Goal: Find specific page/section: Find specific page/section

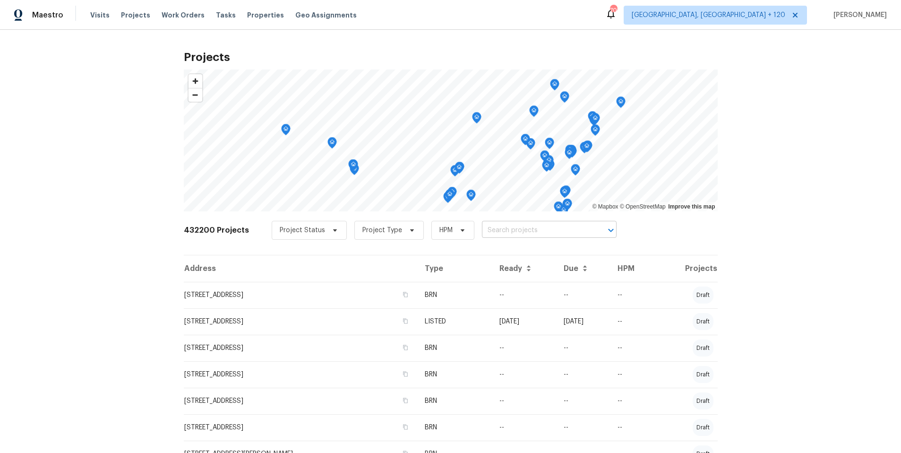
click at [512, 232] on input "text" at bounding box center [536, 230] width 108 height 15
paste input "18 Alden Dr Bldg 3"
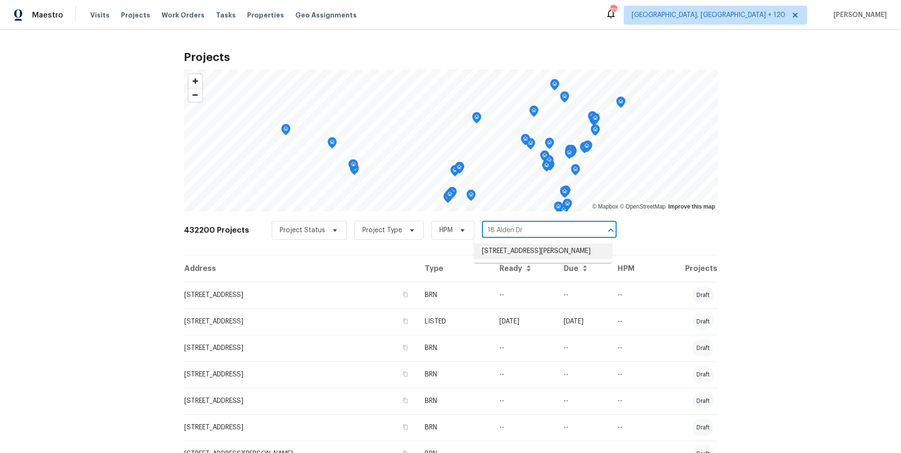
type input "18 Alden Dr"
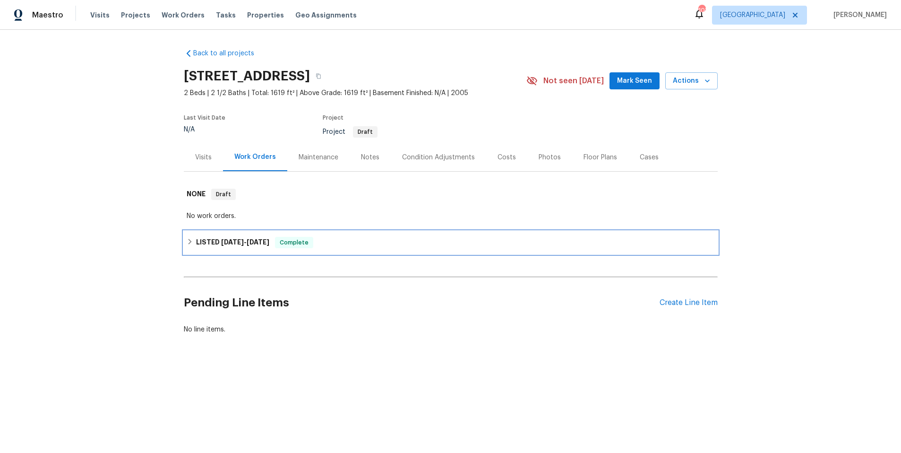
click at [530, 245] on div "LISTED [DATE] - [DATE] Complete" at bounding box center [451, 242] width 528 height 11
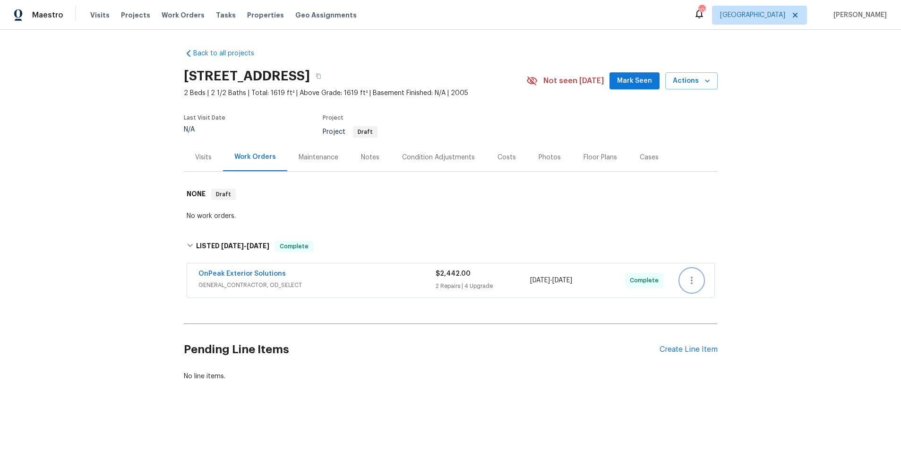
click at [687, 282] on icon "button" at bounding box center [691, 279] width 11 height 11
click at [731, 310] on li "View In Trade Partner Portal" at bounding box center [731, 312] width 102 height 16
click at [522, 203] on div at bounding box center [450, 226] width 901 height 453
click at [321, 74] on icon "button" at bounding box center [319, 76] width 6 height 6
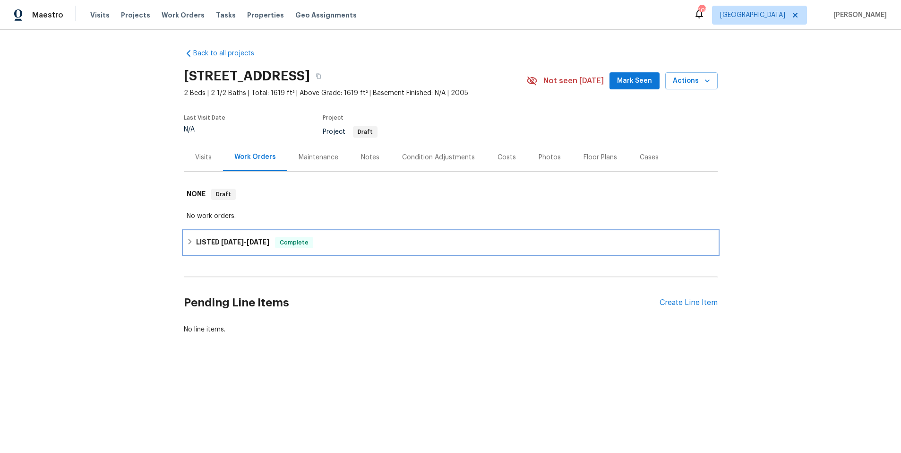
click at [409, 248] on div "LISTED [DATE] - [DATE] Complete" at bounding box center [451, 242] width 534 height 23
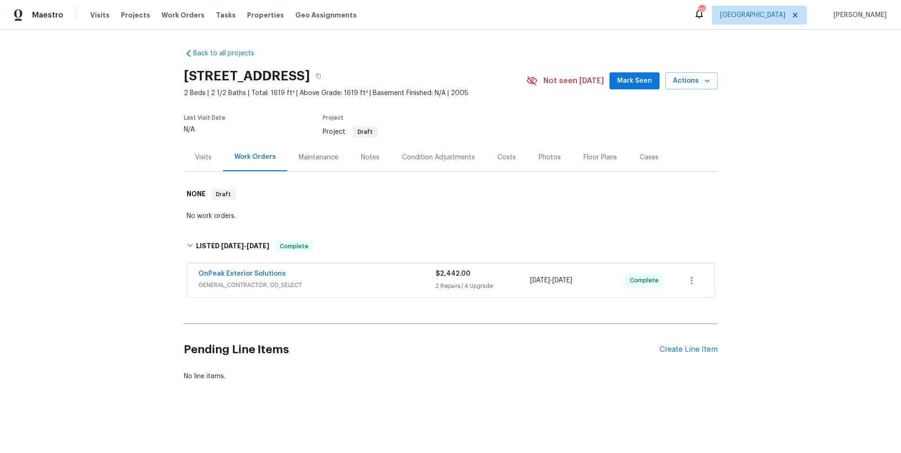
click at [402, 282] on span "GENERAL_CONTRACTOR, OD_SELECT" at bounding box center [316, 284] width 237 height 9
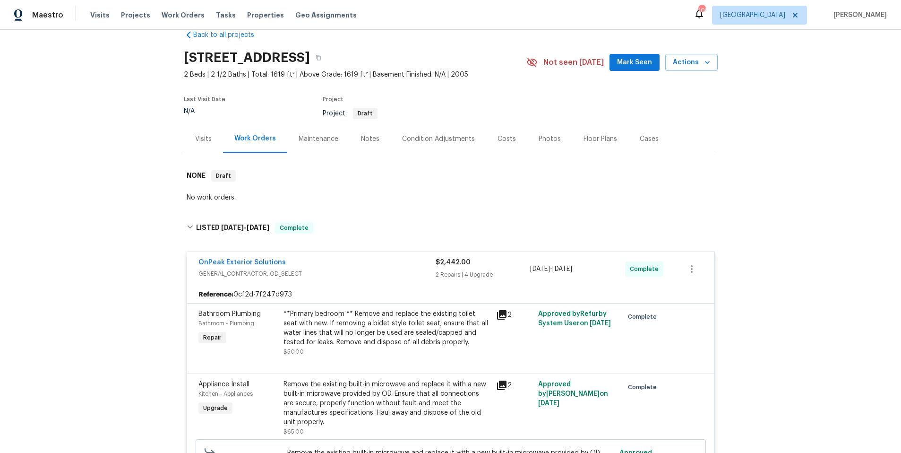
click at [399, 262] on div "OnPeak Exterior Solutions" at bounding box center [316, 262] width 237 height 11
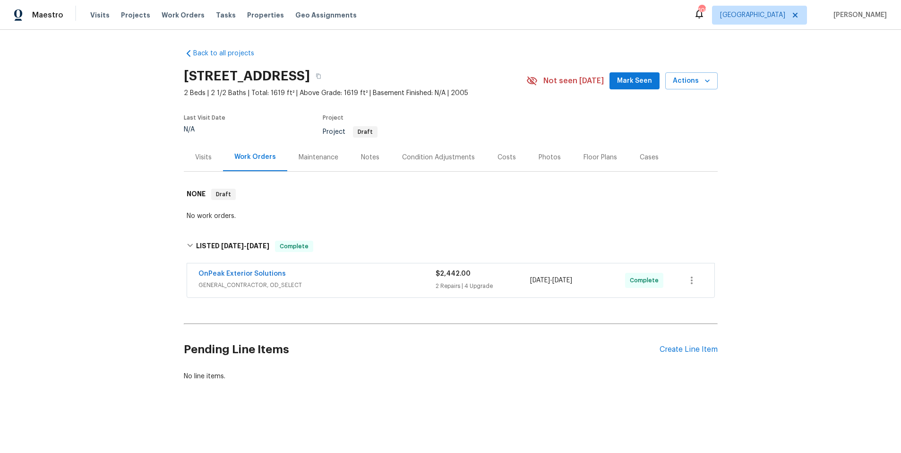
click at [347, 277] on div "OnPeak Exterior Solutions" at bounding box center [316, 274] width 237 height 11
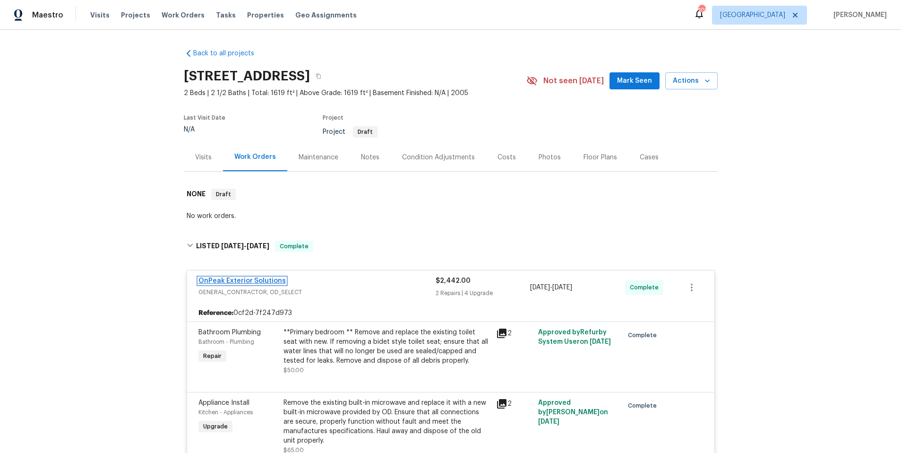
click at [265, 279] on link "OnPeak Exterior Solutions" at bounding box center [241, 280] width 87 height 7
